Goal: Find specific page/section: Find specific page/section

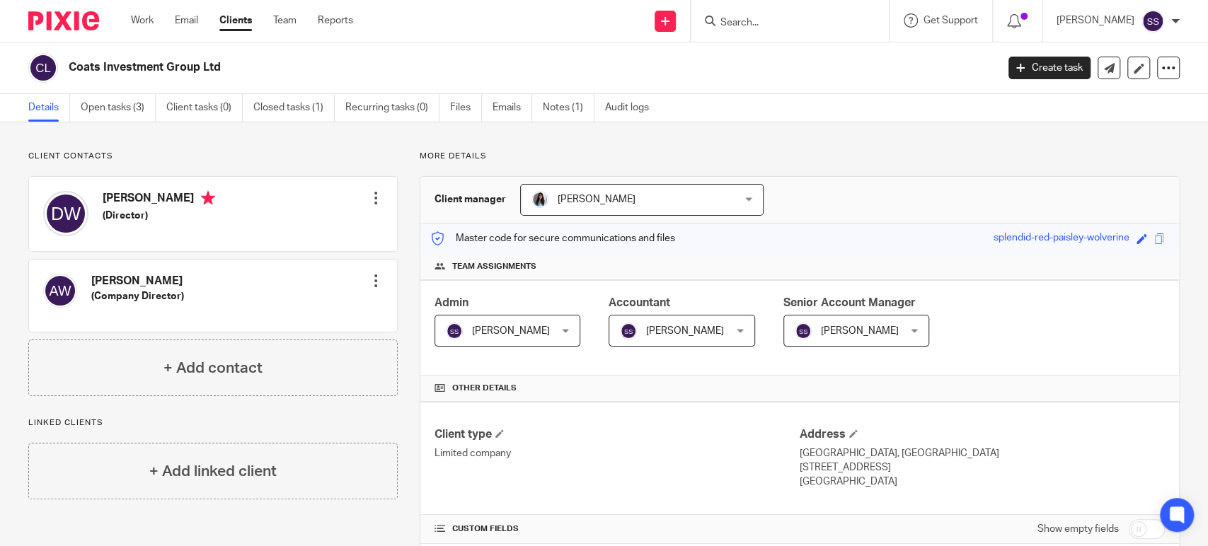
click at [761, 27] on input "Search" at bounding box center [782, 23] width 127 height 13
type input "BER"
click at [800, 77] on link at bounding box center [804, 77] width 176 height 21
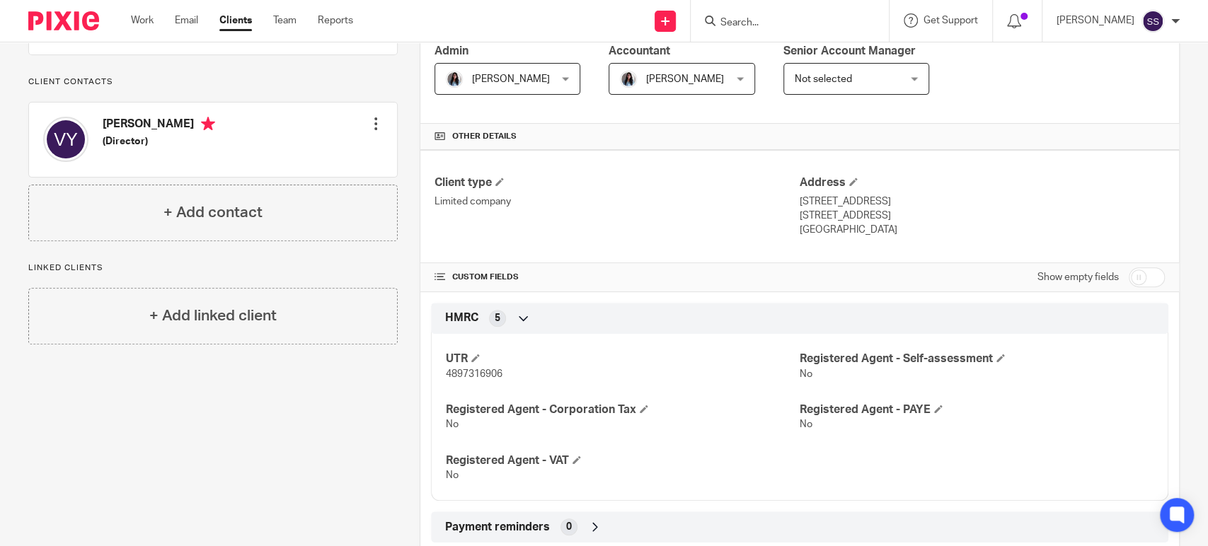
scroll to position [471, 0]
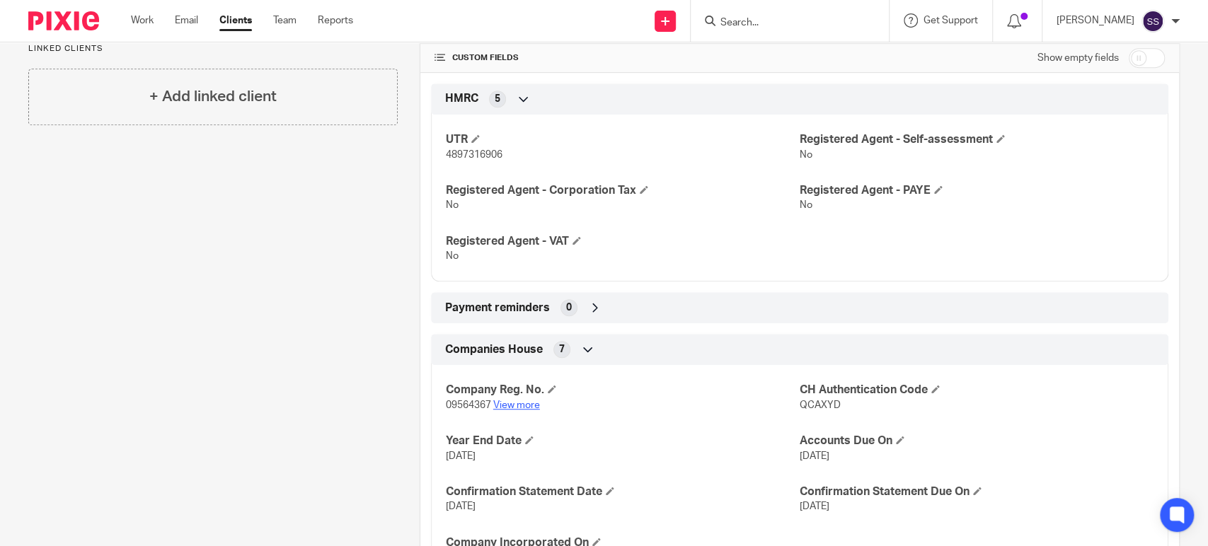
click at [521, 401] on link "View more" at bounding box center [516, 406] width 47 height 10
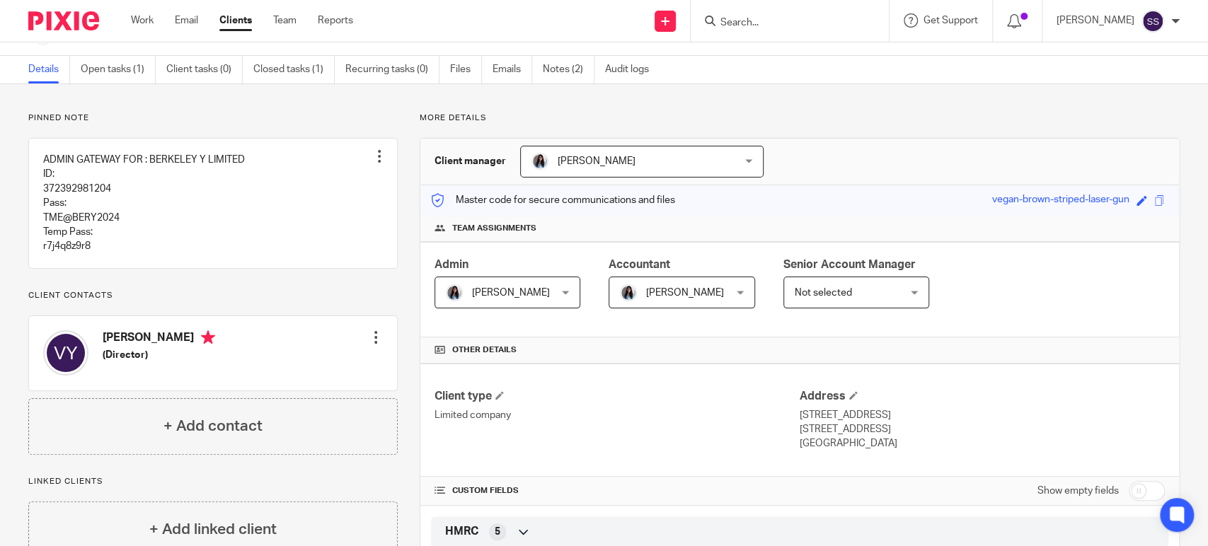
scroll to position [0, 0]
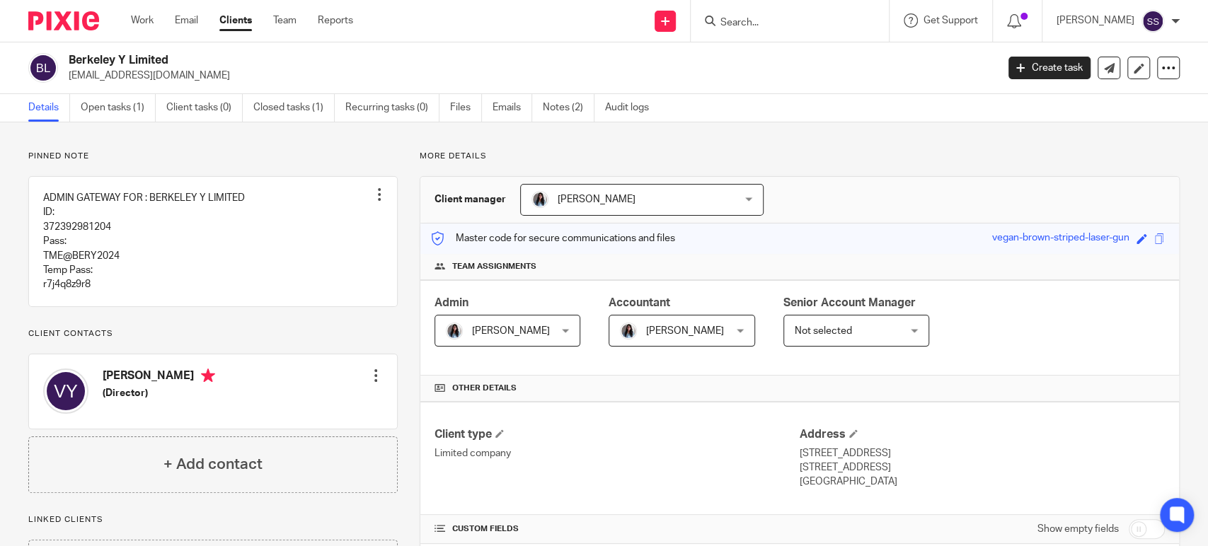
click at [770, 28] on input "Search" at bounding box center [782, 23] width 127 height 13
type input "NDS"
click at [777, 57] on link at bounding box center [804, 55] width 176 height 21
